Goal: Task Accomplishment & Management: Manage account settings

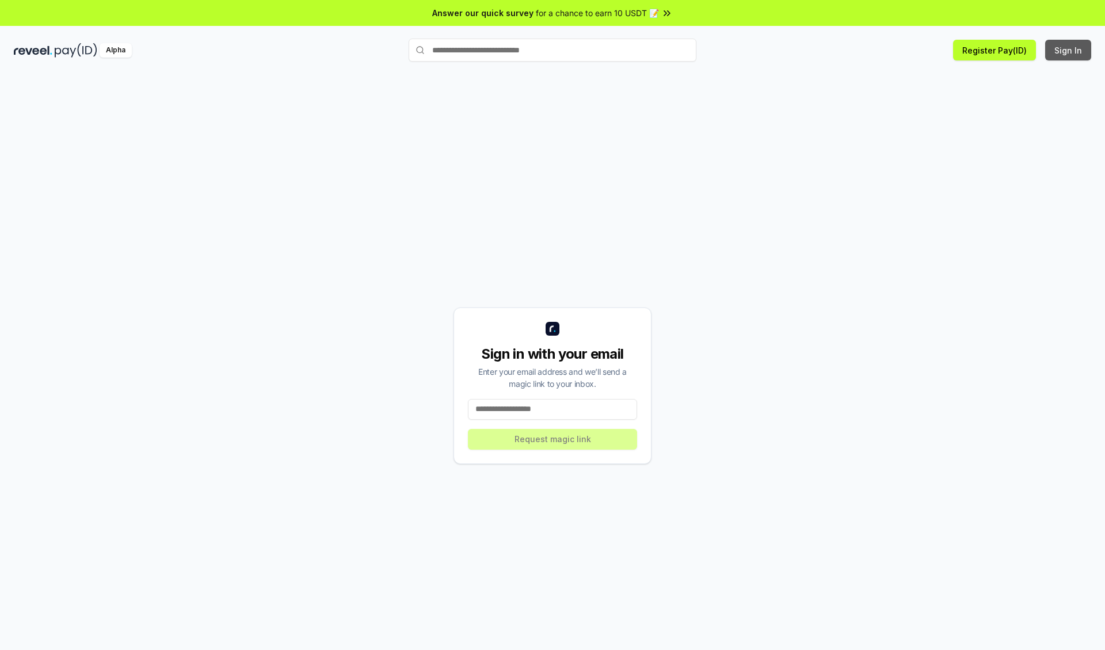
click at [1068, 50] on button "Sign In" at bounding box center [1068, 50] width 46 height 21
type input "**********"
click at [552, 438] on button "Request magic link" at bounding box center [552, 439] width 169 height 21
